Goal: Task Accomplishment & Management: Use online tool/utility

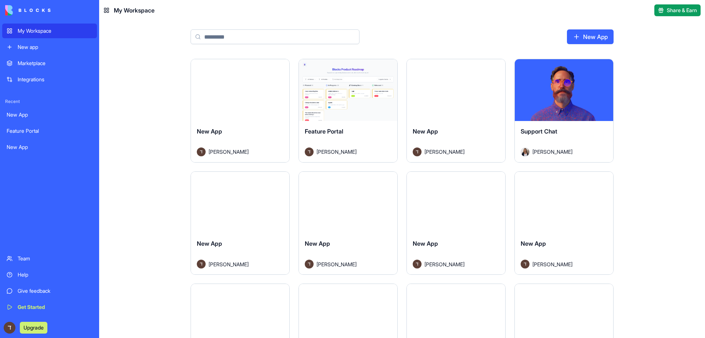
click at [492, 66] on html "My Workspace New app Marketplace Integrations Recent New App Feature Portal New…" at bounding box center [352, 169] width 705 height 338
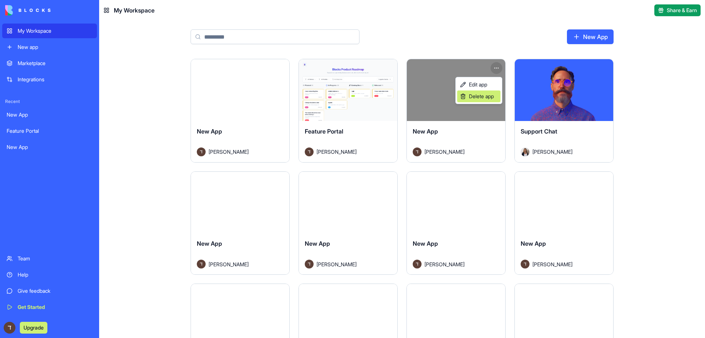
click at [485, 96] on span "Delete app" at bounding box center [481, 96] width 25 height 7
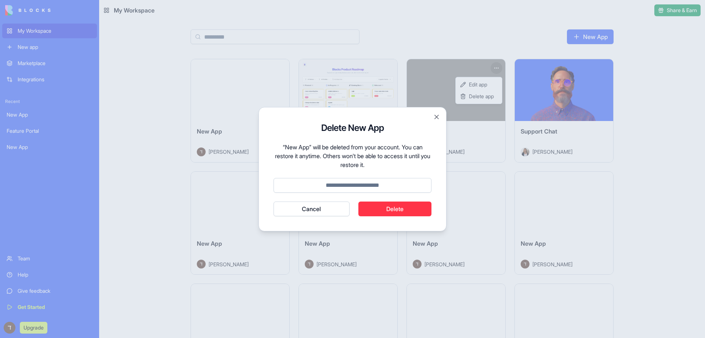
click at [407, 207] on button "Delete" at bounding box center [395, 208] width 73 height 15
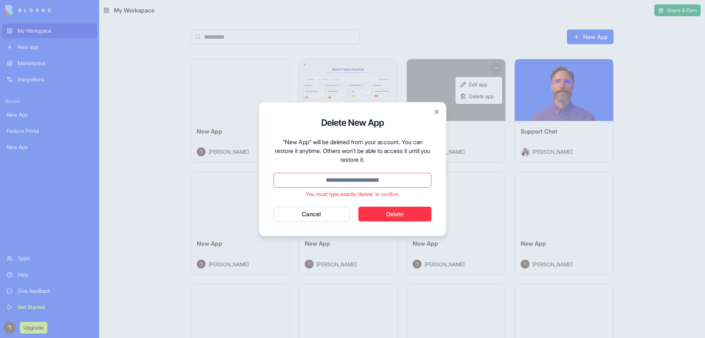
click at [394, 209] on button "Delete" at bounding box center [395, 213] width 73 height 15
click at [434, 112] on button "Close" at bounding box center [436, 111] width 7 height 7
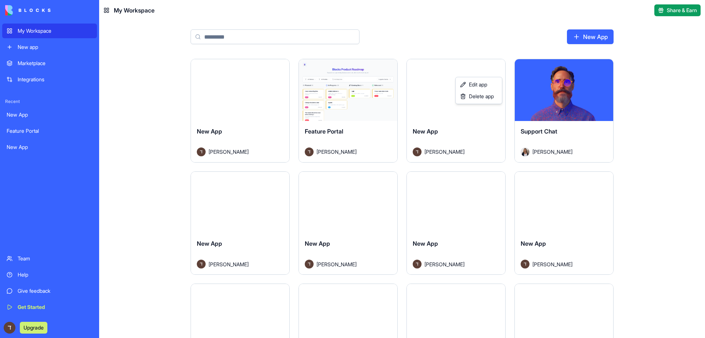
click at [560, 91] on html "My Workspace New app Marketplace Integrations Recent New App Feature Portal New…" at bounding box center [352, 169] width 705 height 338
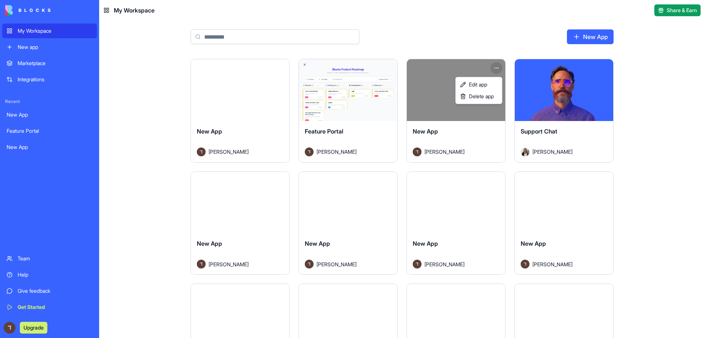
click at [497, 67] on html "My Workspace New app Marketplace Integrations Recent New App Feature Portal New…" at bounding box center [352, 169] width 705 height 338
click at [487, 97] on span "Delete app" at bounding box center [481, 96] width 25 height 7
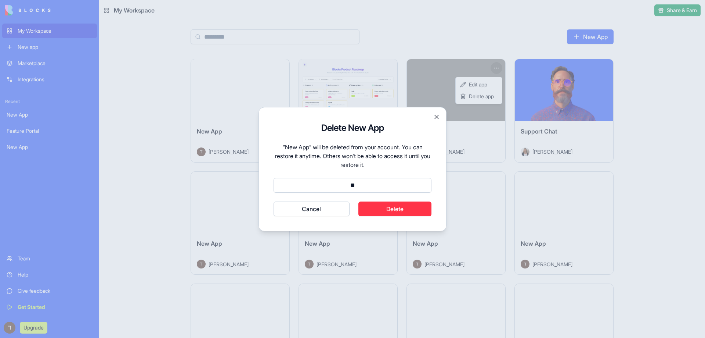
type input "*"
type input "******"
click at [407, 214] on button "Delete" at bounding box center [395, 208] width 73 height 15
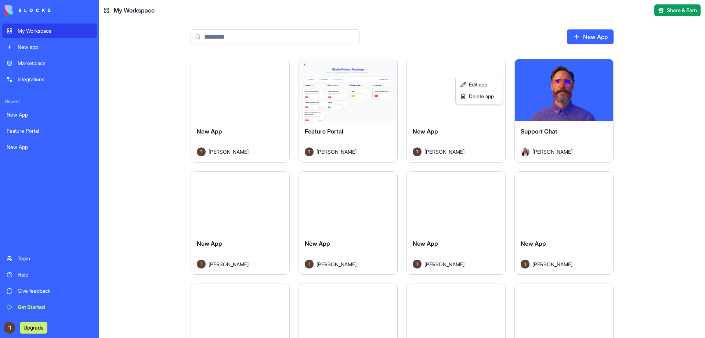
click at [485, 16] on html "My Workspace New app Marketplace Integrations Recent New App Feature Portal New…" at bounding box center [352, 169] width 705 height 338
click at [607, 70] on html "My Workspace New app Marketplace Integrations Recent New App Feature Portal New…" at bounding box center [352, 169] width 705 height 338
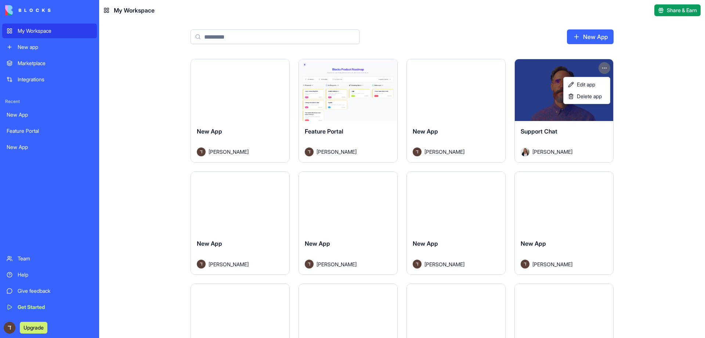
click at [675, 98] on html "My Workspace New app Marketplace Integrations Recent New App Feature Portal New…" at bounding box center [352, 169] width 705 height 338
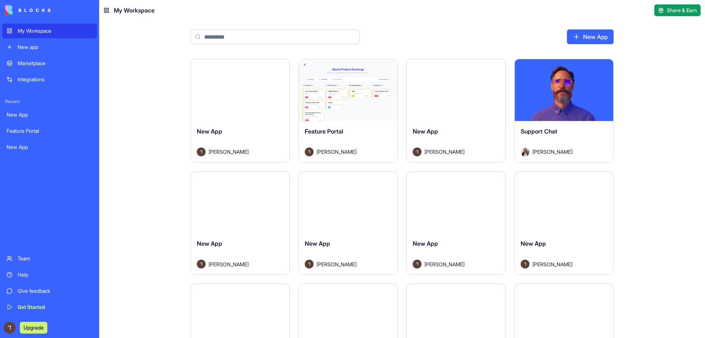
click at [103, 24] on main "New App Launch New App [PERSON_NAME] Launch Feature Portal [PERSON_NAME] Launch…" at bounding box center [402, 179] width 606 height 317
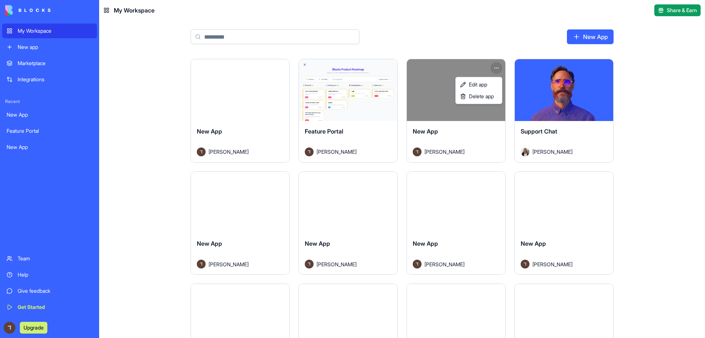
click at [498, 63] on html "My Workspace New app Marketplace Integrations Recent New App Feature Portal New…" at bounding box center [352, 169] width 705 height 338
click at [493, 91] on div "Delete app" at bounding box center [478, 96] width 43 height 12
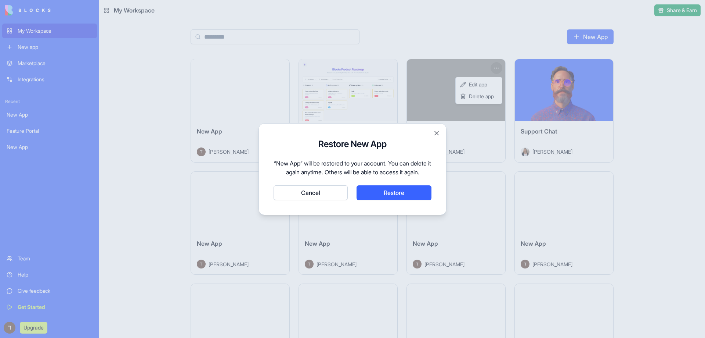
click at [325, 195] on button "Cancel" at bounding box center [311, 192] width 74 height 15
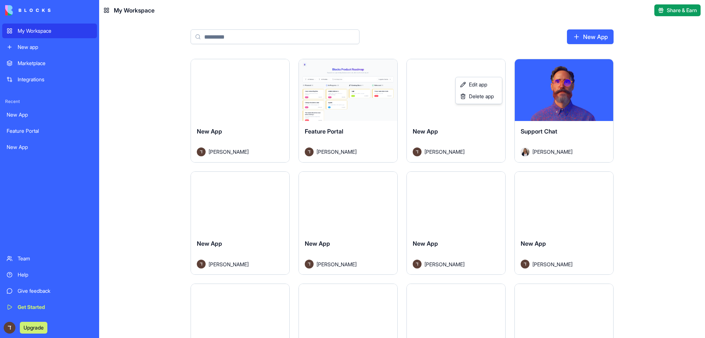
click at [474, 41] on html "My Workspace New app Marketplace Integrations Recent New App Feature Portal New…" at bounding box center [352, 169] width 705 height 338
click at [387, 65] on html "My Workspace New app Marketplace Integrations Recent New App Feature Portal New…" at bounding box center [352, 169] width 705 height 338
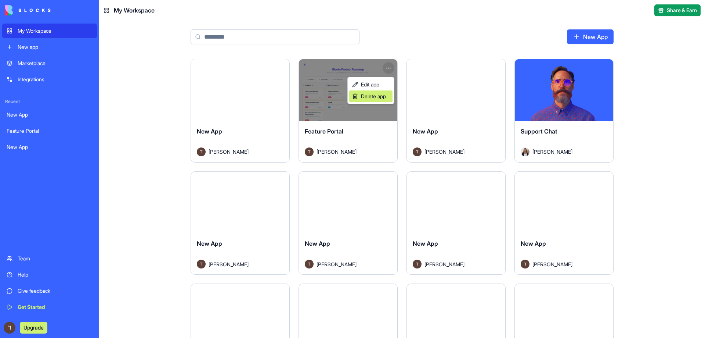
click at [370, 94] on span "Delete app" at bounding box center [373, 96] width 25 height 7
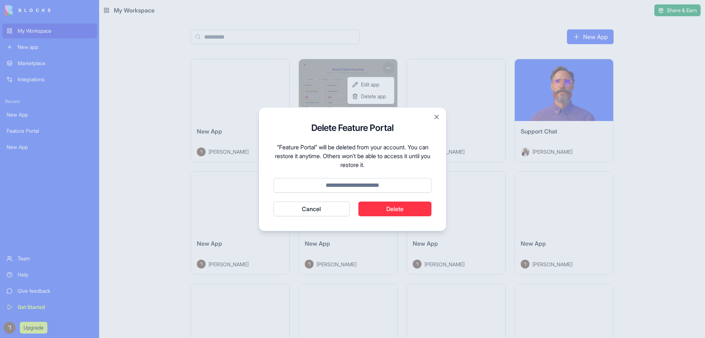
drag, startPoint x: 390, startPoint y: 200, endPoint x: 395, endPoint y: 184, distance: 16.0
click at [390, 198] on form "Delete Feature Portal “Feature Portal” will be deleted from your account. You c…" at bounding box center [353, 169] width 158 height 94
click at [398, 175] on form "Delete Feature Portal “Feature Portal” will be deleted from your account. You c…" at bounding box center [353, 169] width 158 height 94
click at [388, 213] on button "Delete" at bounding box center [395, 208] width 73 height 15
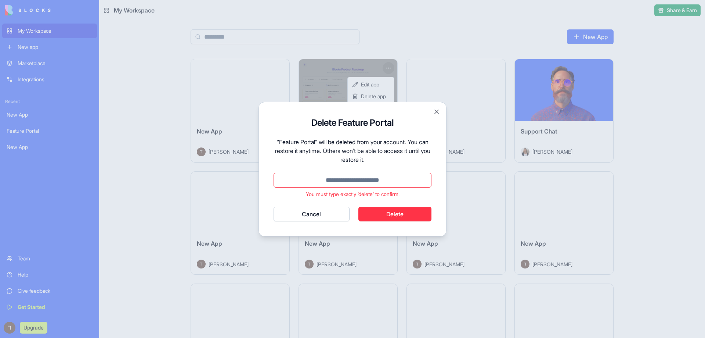
click at [388, 185] on input at bounding box center [353, 180] width 158 height 15
type input "******"
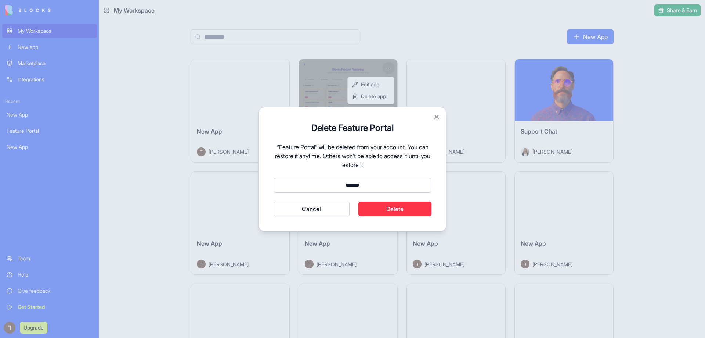
click at [403, 209] on button "Delete" at bounding box center [395, 208] width 73 height 15
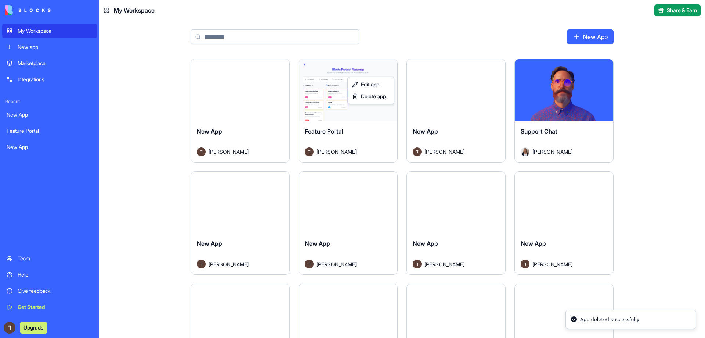
click at [393, 70] on html "My Workspace New app Marketplace Integrations Recent New App Feature Portal New…" at bounding box center [352, 169] width 705 height 338
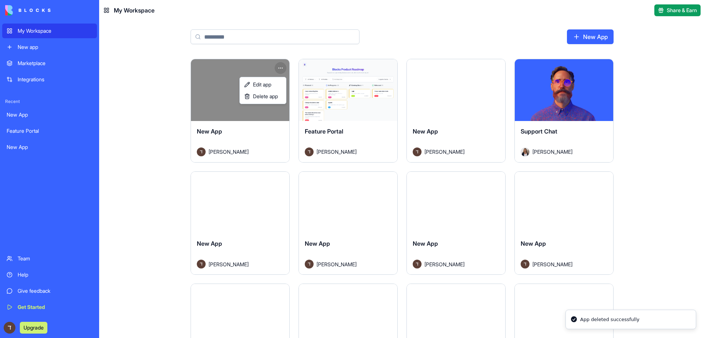
click at [278, 67] on html "My Workspace New app Marketplace Integrations Recent New App Feature Portal New…" at bounding box center [352, 169] width 705 height 338
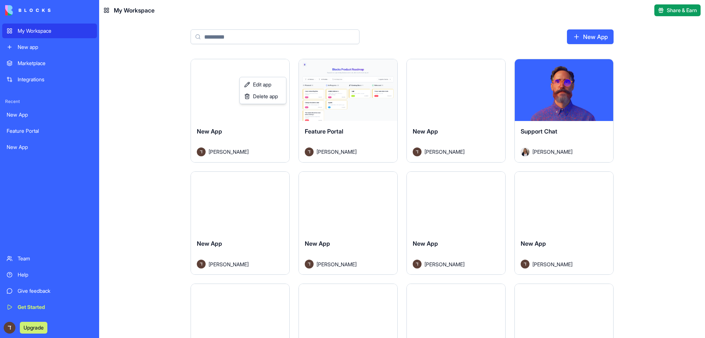
click at [386, 65] on html "My Workspace New app Marketplace Integrations Recent New App Feature Portal New…" at bounding box center [352, 169] width 705 height 338
click at [389, 65] on html "My Workspace New app Marketplace Integrations Recent New App Feature Portal New…" at bounding box center [352, 169] width 705 height 338
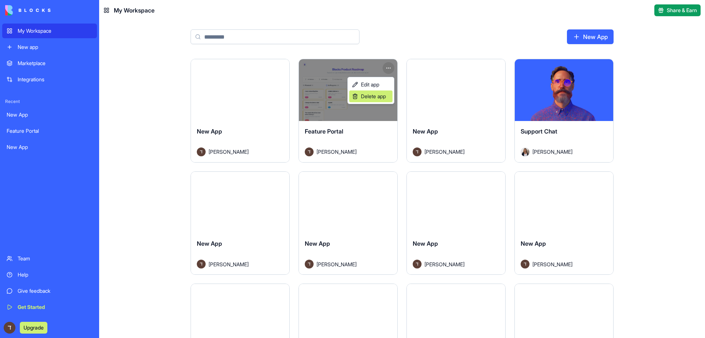
click at [379, 97] on span "Delete app" at bounding box center [373, 96] width 25 height 7
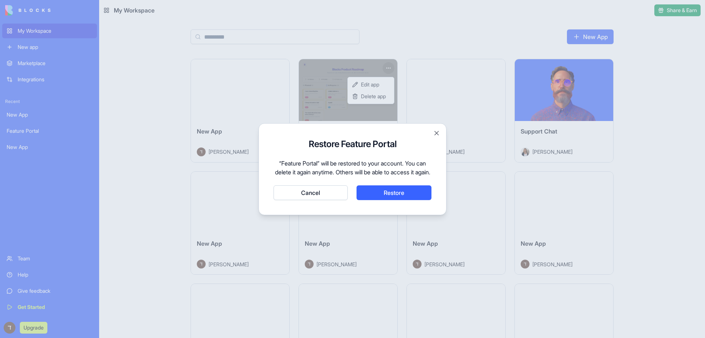
drag, startPoint x: 431, startPoint y: 127, endPoint x: 435, endPoint y: 129, distance: 4.4
click at [434, 129] on div "Restore Feature Portal “Feature Portal” will be restored to your account. You c…" at bounding box center [353, 169] width 188 height 92
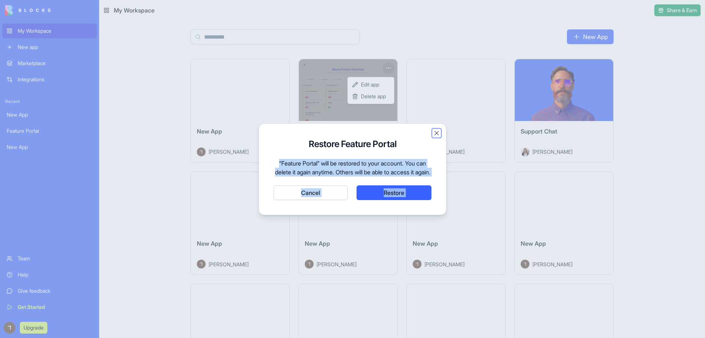
click at [434, 129] on button "Close" at bounding box center [436, 132] width 7 height 7
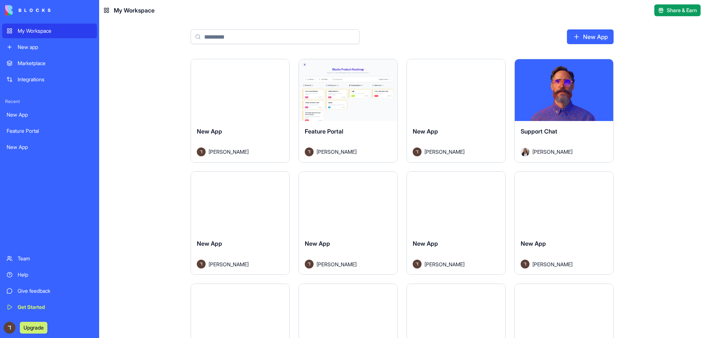
click at [647, 145] on div "Launch New App [PERSON_NAME] Launch Feature Portal [PERSON_NAME] Launch New App…" at bounding box center [402, 198] width 606 height 279
click at [132, 78] on div "Launch New App [PERSON_NAME] Launch Feature Portal [PERSON_NAME] Launch New App…" at bounding box center [402, 198] width 606 height 279
click at [15, 130] on div "Feature Portal" at bounding box center [50, 130] width 86 height 7
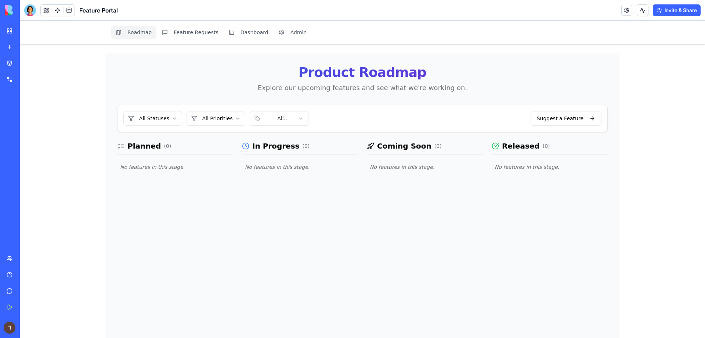
click at [27, 64] on div "Marketplace" at bounding box center [23, 63] width 10 height 7
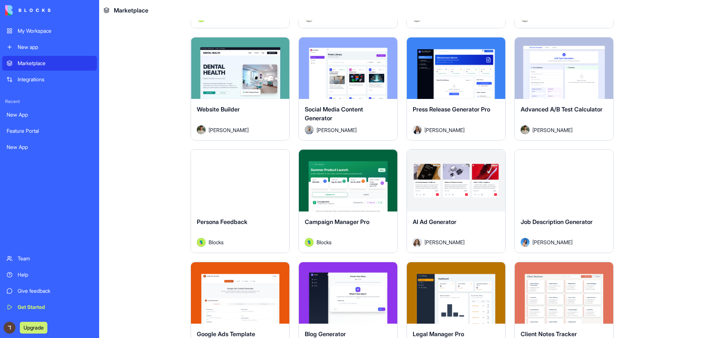
scroll to position [1947, 0]
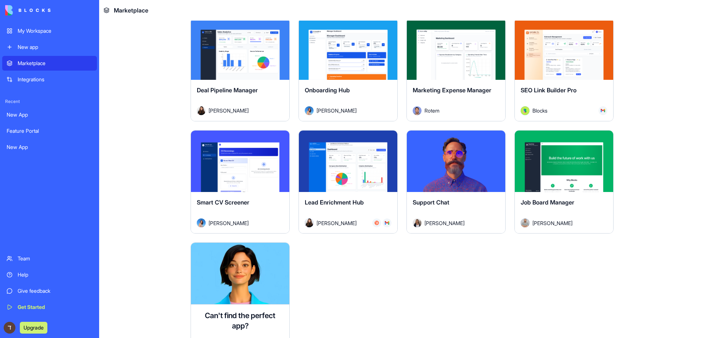
click at [441, 204] on span "Support Chat" at bounding box center [431, 201] width 37 height 7
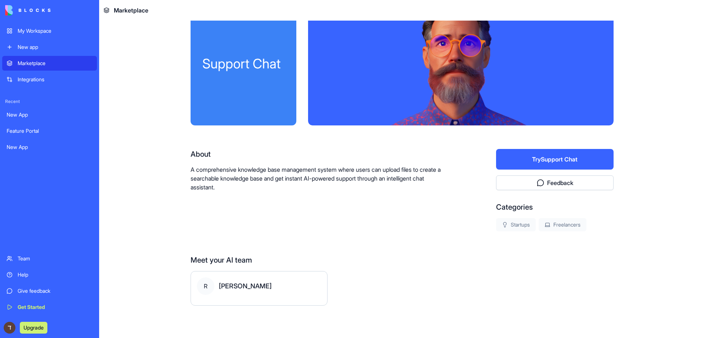
scroll to position [22, 0]
click at [544, 159] on button "Try Support Chat" at bounding box center [555, 159] width 118 height 21
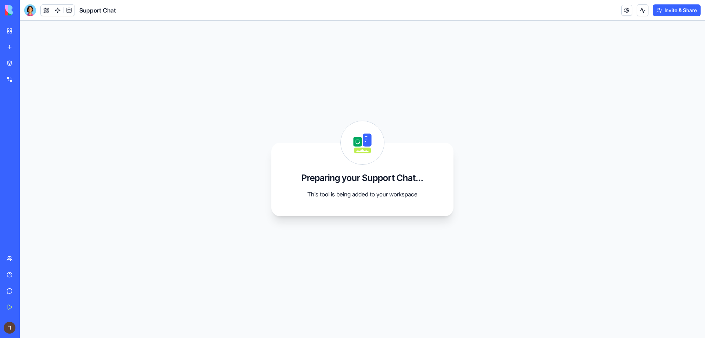
click at [115, 246] on div "Preparing your Support Chat... This tool is being added to your workspace" at bounding box center [363, 179] width 686 height 317
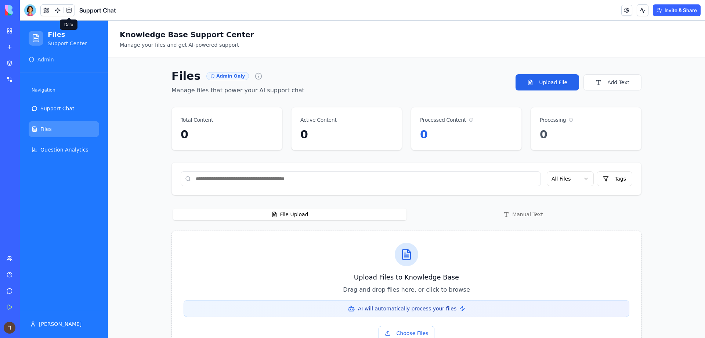
click at [69, 10] on link at bounding box center [69, 10] width 11 height 11
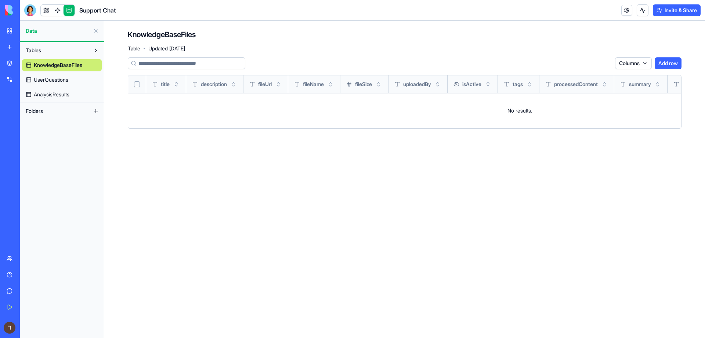
click at [14, 26] on link "My Workspace" at bounding box center [16, 31] width 29 height 15
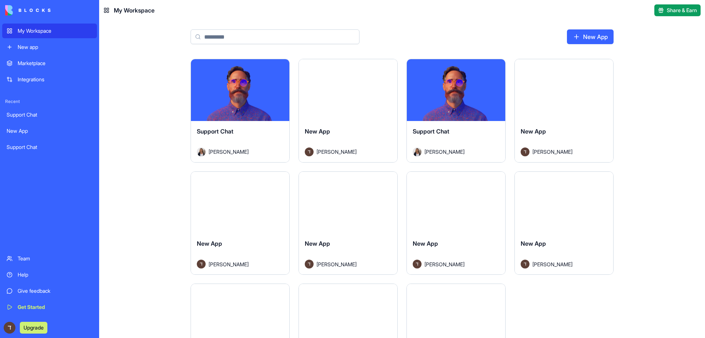
click at [19, 48] on div "New app" at bounding box center [55, 46] width 75 height 7
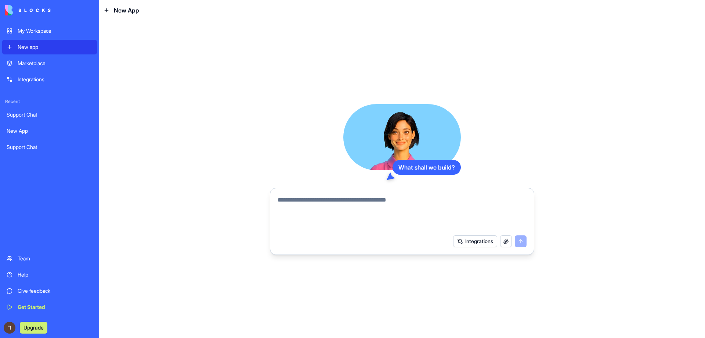
click at [467, 241] on button "Integrations" at bounding box center [475, 241] width 44 height 12
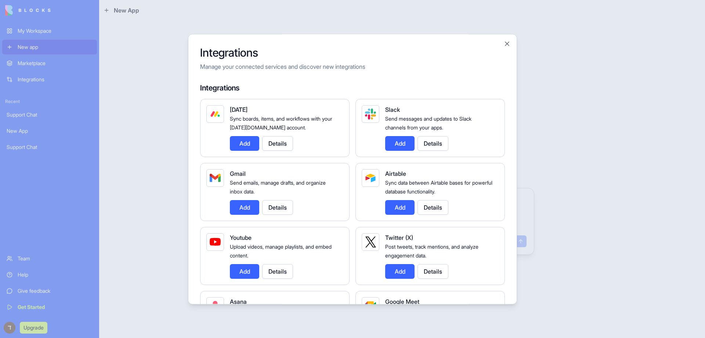
click at [602, 27] on div at bounding box center [352, 169] width 705 height 338
